Goal: Task Accomplishment & Management: Manage account settings

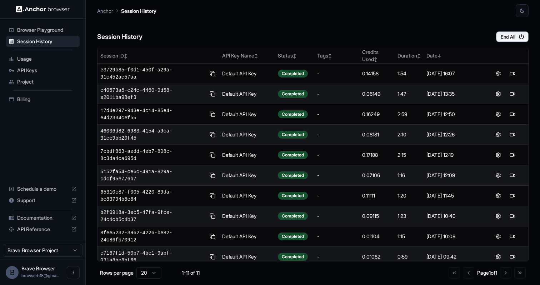
click at [21, 100] on span "Billing" at bounding box center [47, 99] width 60 height 7
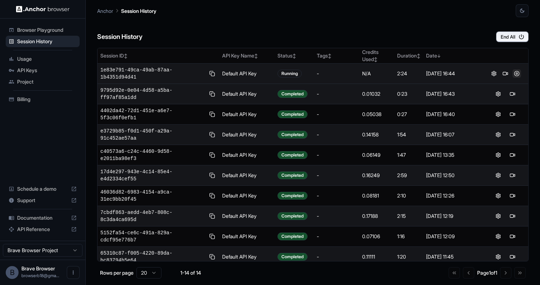
click at [513, 74] on button at bounding box center [517, 73] width 9 height 9
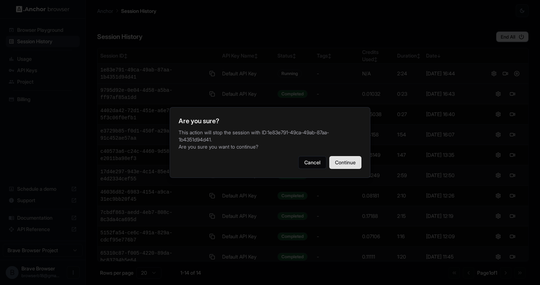
click at [356, 166] on button "Continue" at bounding box center [345, 162] width 32 height 13
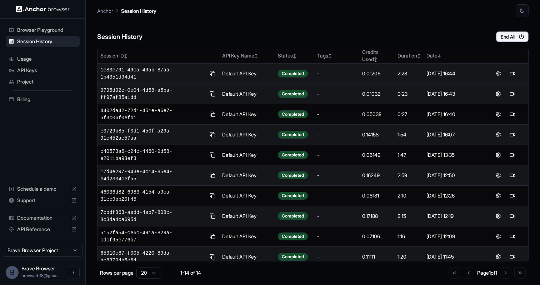
click at [366, 75] on div "0.01206" at bounding box center [377, 73] width 30 height 7
click at [371, 71] on div "0.01206" at bounding box center [377, 73] width 30 height 7
click at [141, 74] on span "1e83e791-49ca-49ab-87aa-1b4351d94d41" at bounding box center [152, 73] width 105 height 14
